Goal: Task Accomplishment & Management: Use online tool/utility

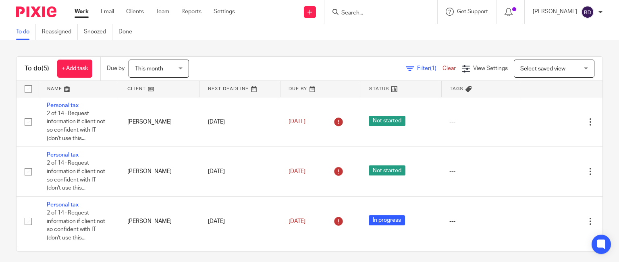
click at [355, 13] on input "Search" at bounding box center [377, 13] width 73 height 7
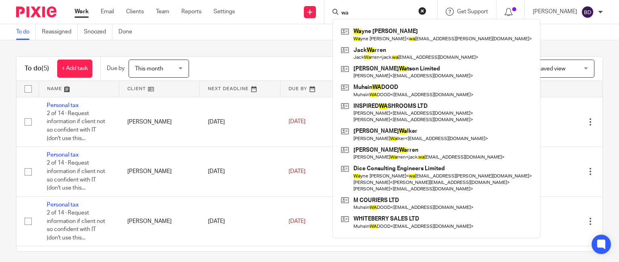
type input "w"
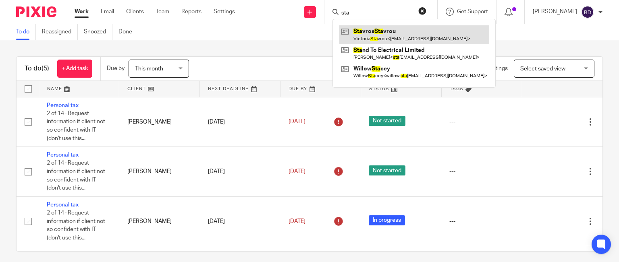
type input "sta"
click at [409, 32] on link at bounding box center [414, 34] width 150 height 19
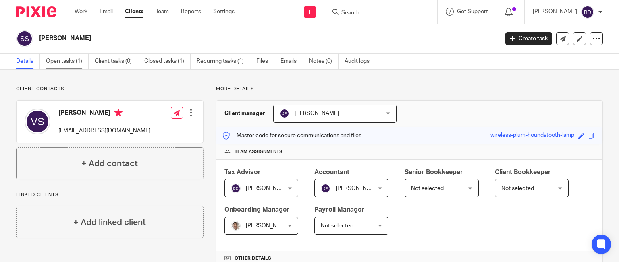
click at [60, 64] on link "Open tasks (1)" at bounding box center [67, 62] width 43 height 16
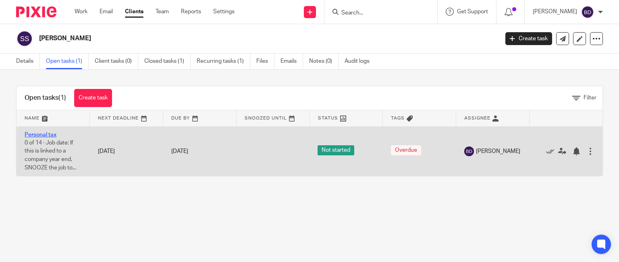
click at [47, 133] on link "Personal tax" at bounding box center [41, 135] width 32 height 6
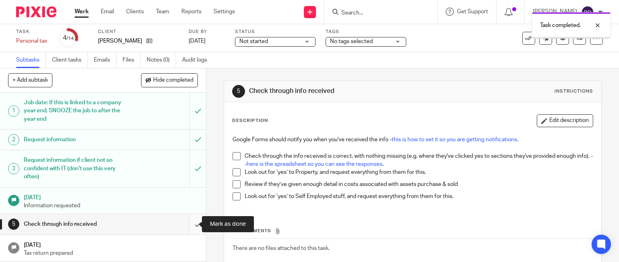
click at [194, 216] on input "submit" at bounding box center [103, 224] width 206 height 20
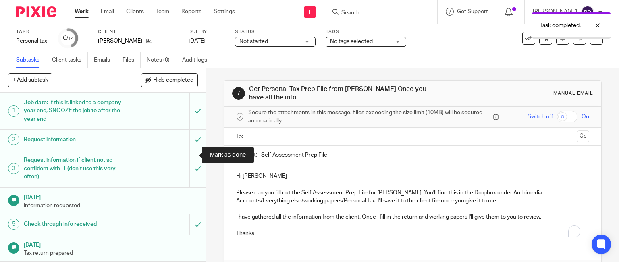
scroll to position [121, 0]
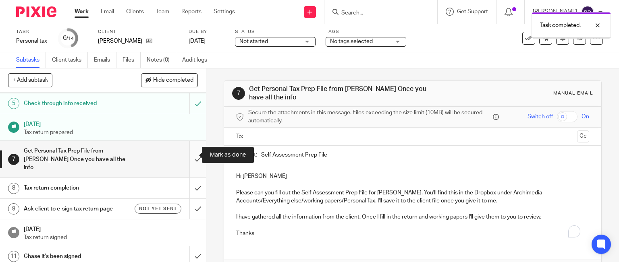
click at [186, 153] on input "submit" at bounding box center [103, 159] width 206 height 37
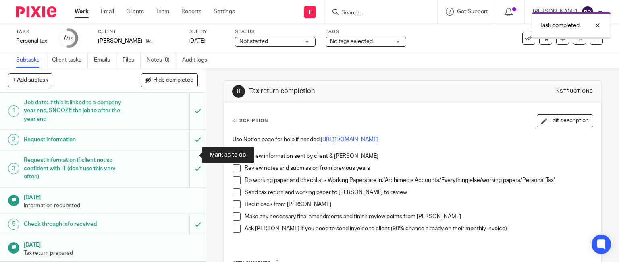
scroll to position [121, 0]
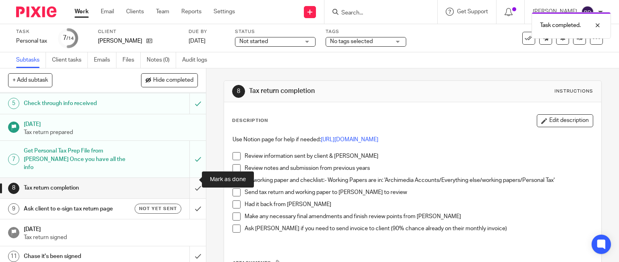
click at [189, 178] on input "submit" at bounding box center [103, 188] width 206 height 20
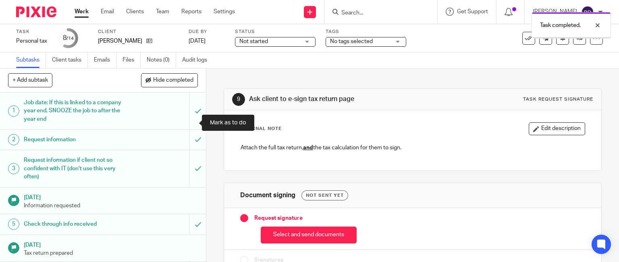
scroll to position [161, 0]
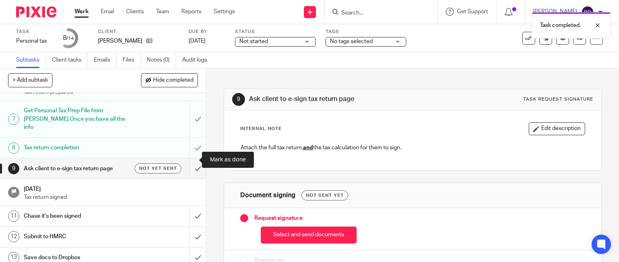
drag, startPoint x: 192, startPoint y: 160, endPoint x: 195, endPoint y: 185, distance: 24.8
click at [192, 160] on input "submit" at bounding box center [103, 169] width 206 height 20
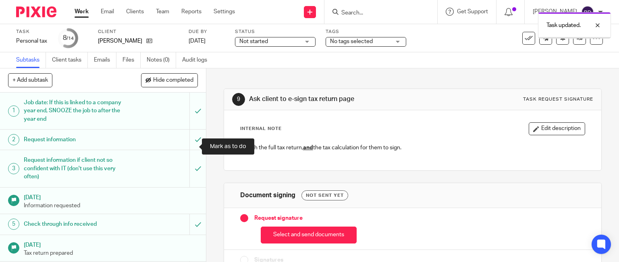
scroll to position [161, 0]
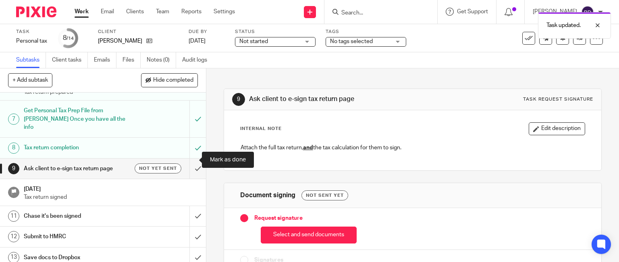
drag, startPoint x: 189, startPoint y: 160, endPoint x: 193, endPoint y: 170, distance: 11.6
click at [190, 162] on input "submit" at bounding box center [103, 169] width 206 height 20
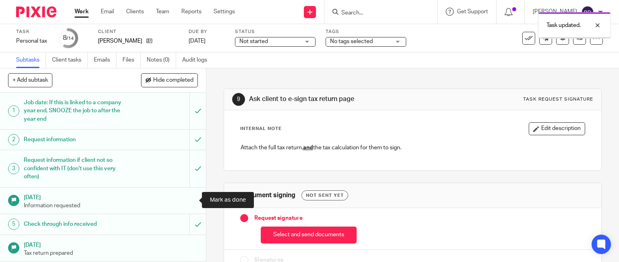
scroll to position [121, 0]
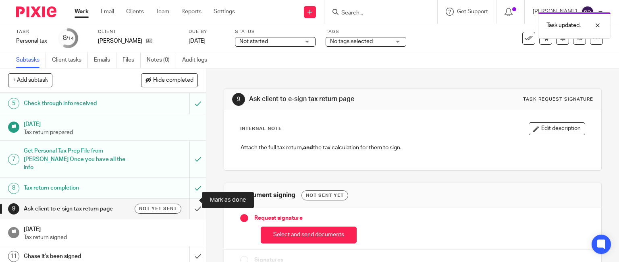
click at [189, 199] on input "submit" at bounding box center [103, 209] width 206 height 20
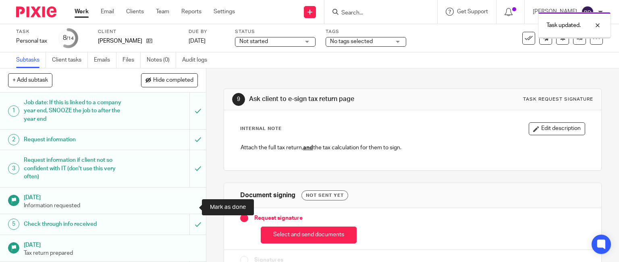
scroll to position [161, 0]
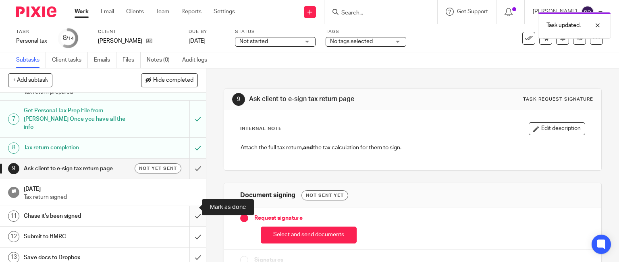
click at [193, 206] on input "submit" at bounding box center [103, 216] width 206 height 20
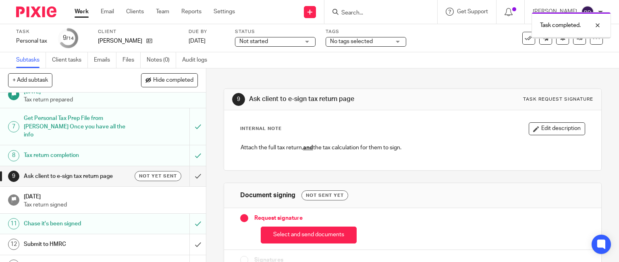
scroll to position [161, 0]
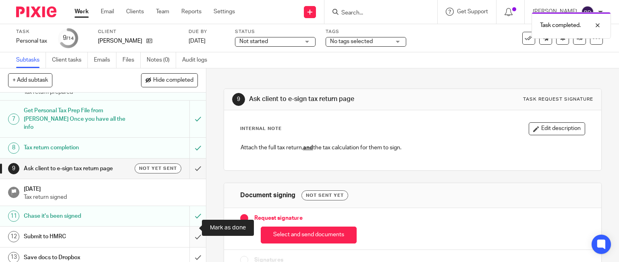
click at [191, 227] on input "submit" at bounding box center [103, 237] width 206 height 20
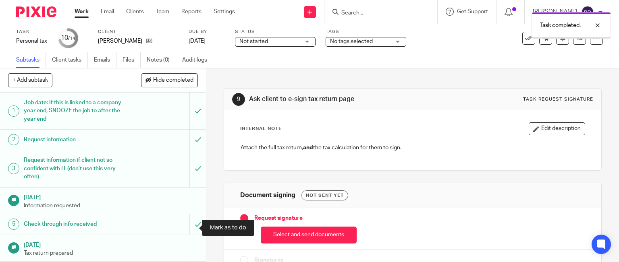
scroll to position [161, 0]
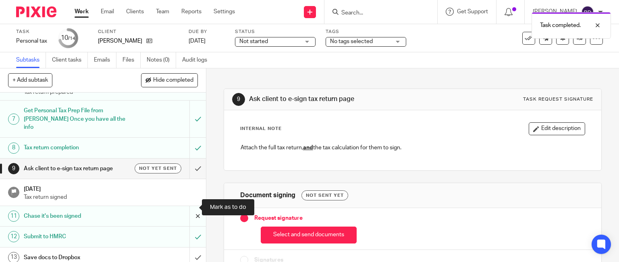
click at [190, 208] on input "submit" at bounding box center [103, 216] width 206 height 20
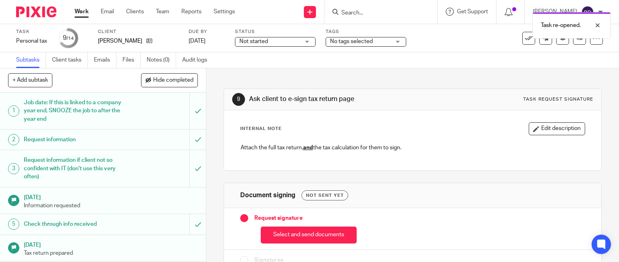
click at [522, 37] on div "Task re-opened." at bounding box center [460, 23] width 301 height 31
click at [525, 37] on icon at bounding box center [529, 38] width 8 height 8
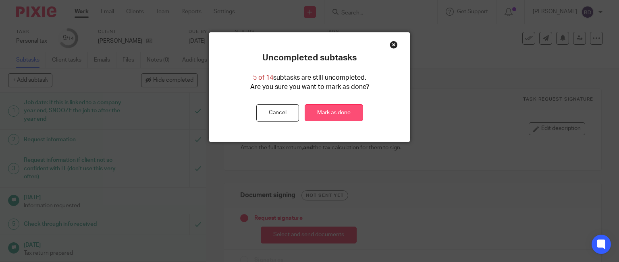
click at [351, 111] on link "Mark as done" at bounding box center [334, 112] width 58 height 17
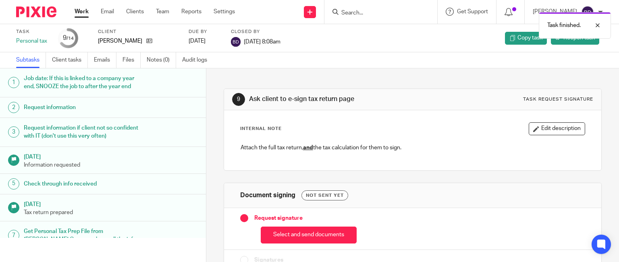
click at [81, 9] on link "Work" at bounding box center [82, 12] width 14 height 8
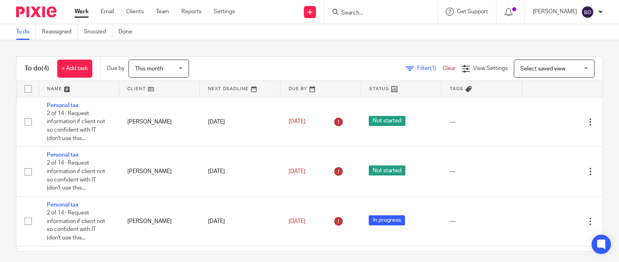
click at [372, 12] on input "Search" at bounding box center [377, 13] width 73 height 7
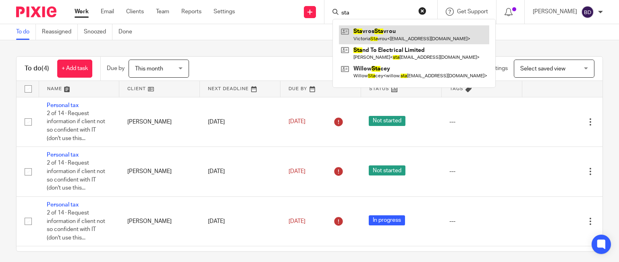
type input "sta"
click at [379, 36] on link at bounding box center [414, 34] width 150 height 19
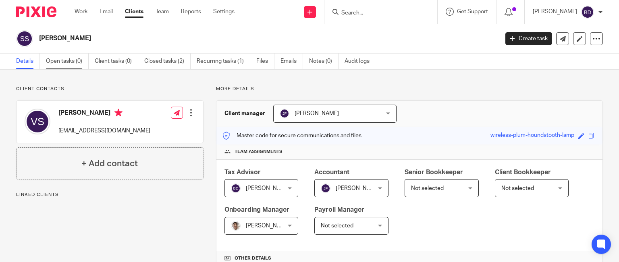
click at [65, 62] on link "Open tasks (0)" at bounding box center [67, 62] width 43 height 16
